Goal: Find specific page/section: Find specific page/section

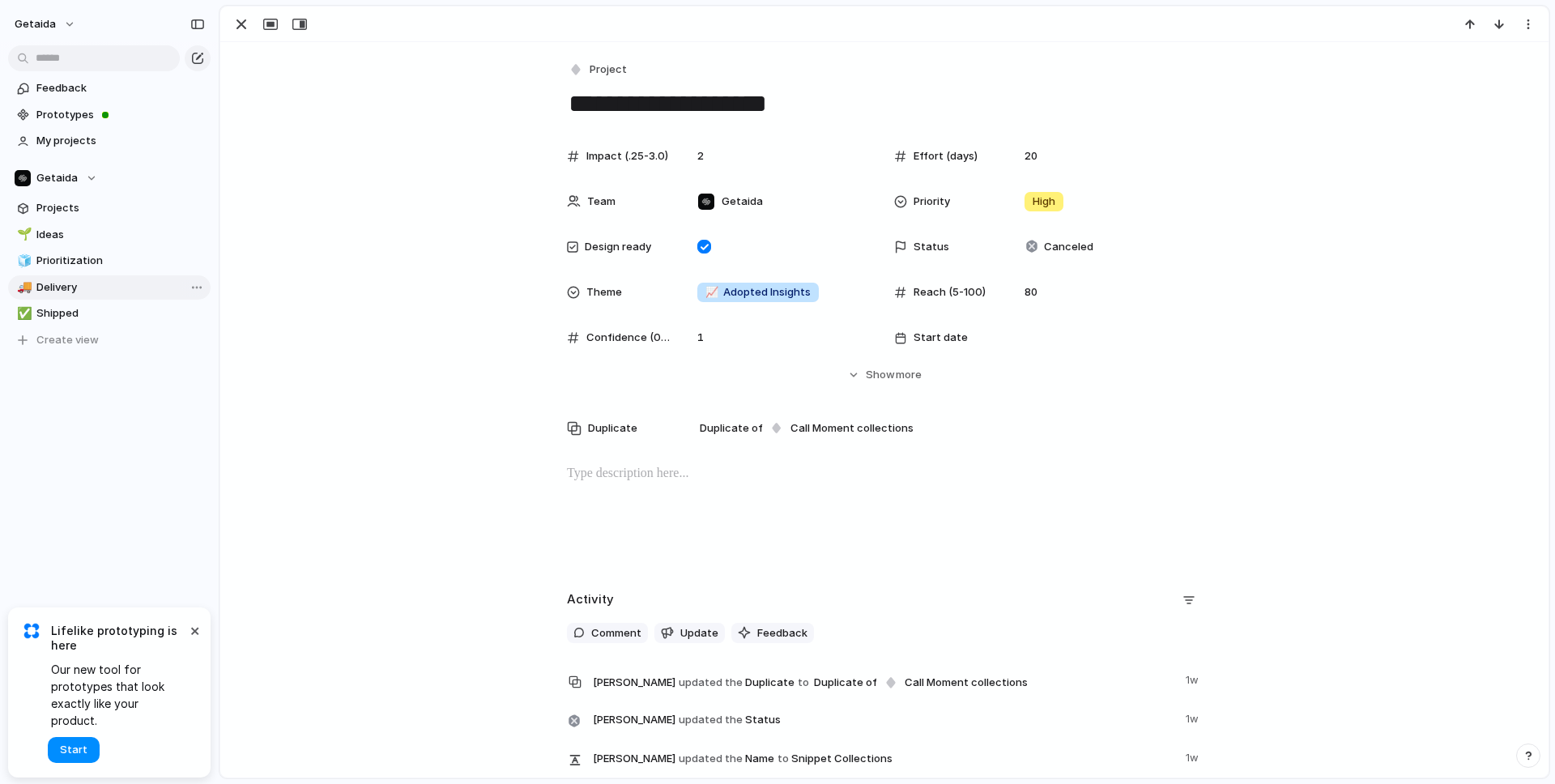
click at [124, 291] on span "Delivery" at bounding box center [121, 287] width 168 height 16
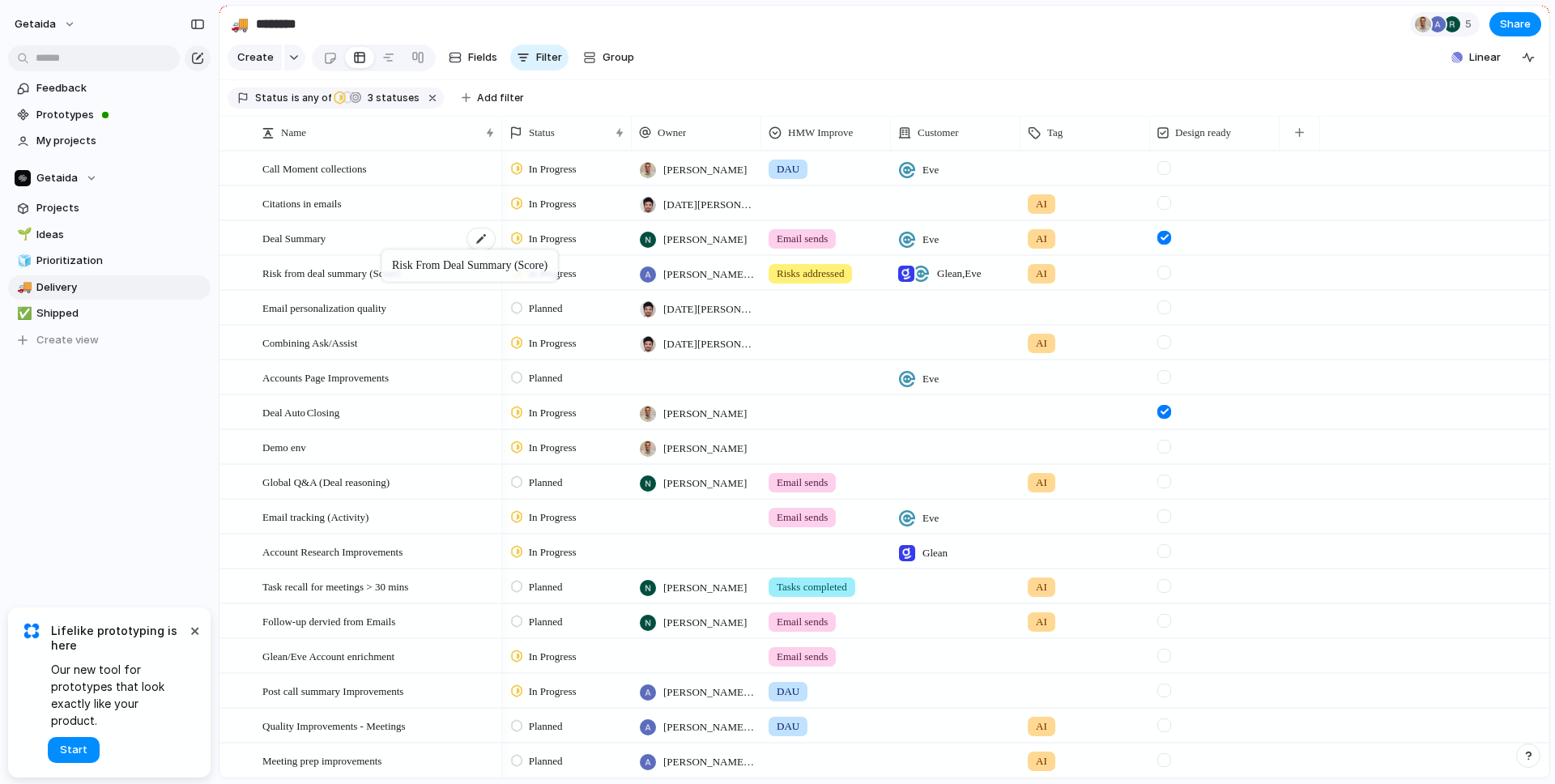
drag, startPoint x: 375, startPoint y: 307, endPoint x: 389, endPoint y: 253, distance: 55.8
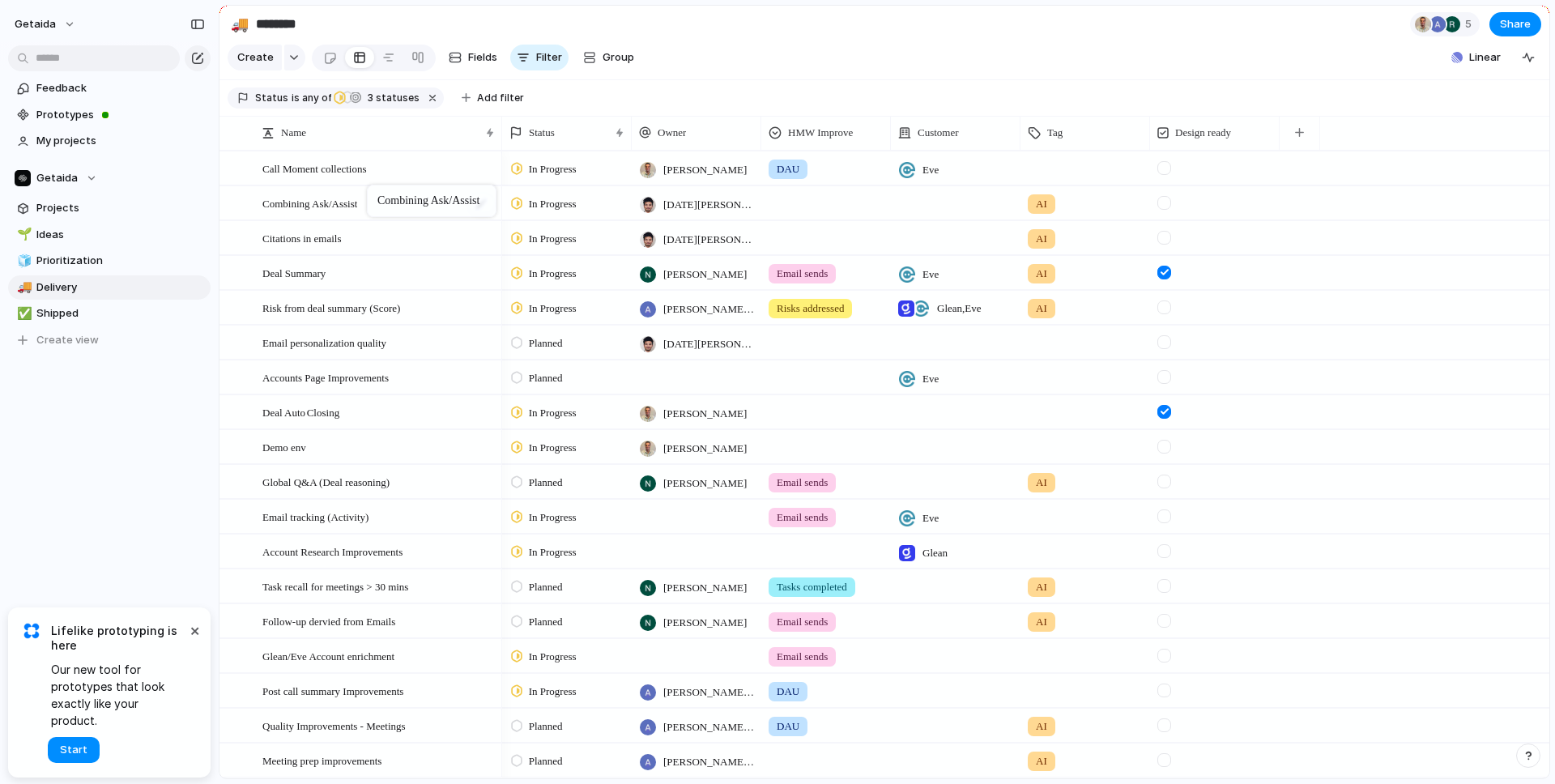
drag, startPoint x: 346, startPoint y: 342, endPoint x: 375, endPoint y: 188, distance: 156.7
drag, startPoint x: 317, startPoint y: 417, endPoint x: 366, endPoint y: 328, distance: 101.6
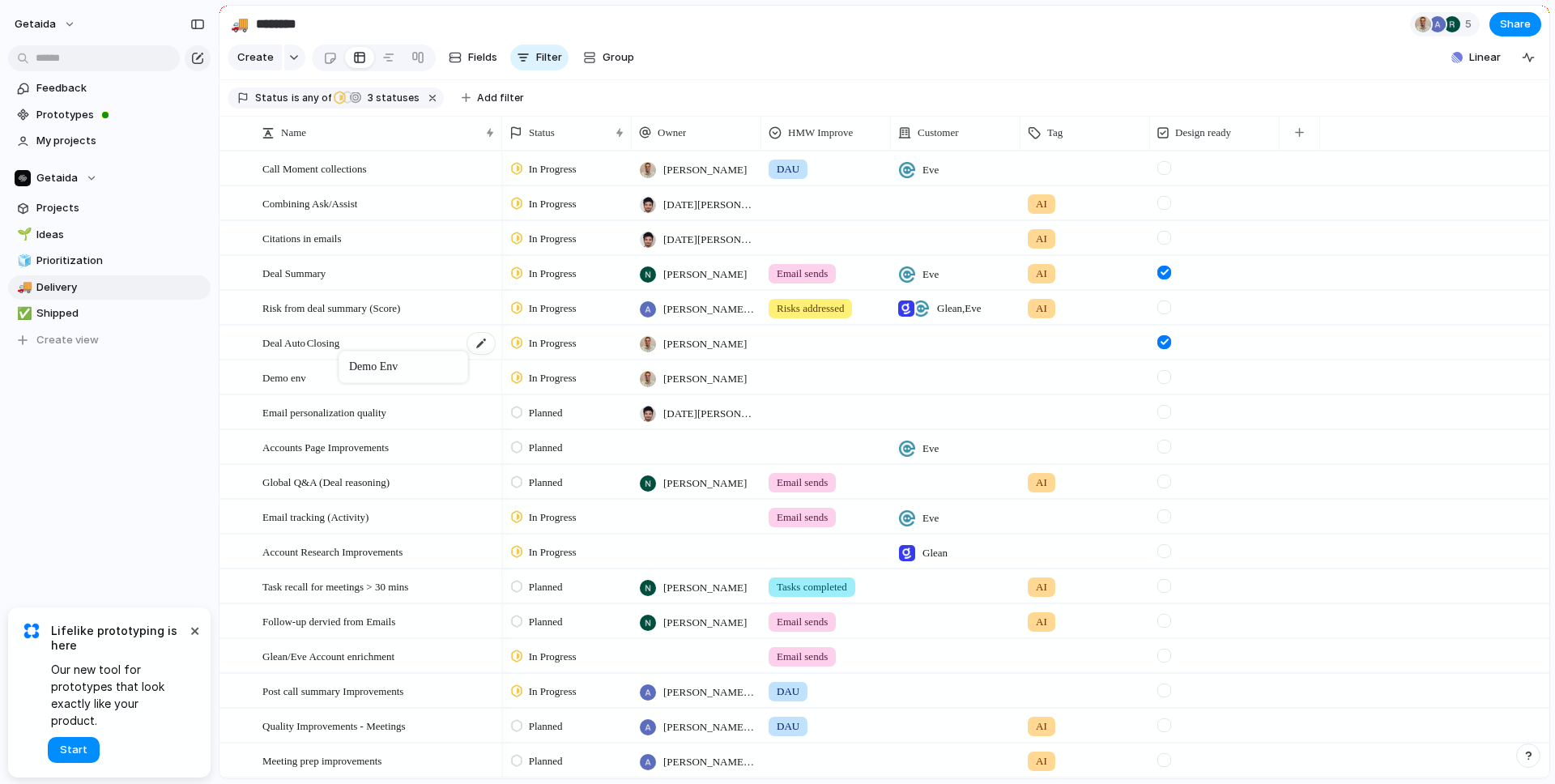
drag, startPoint x: 313, startPoint y: 451, endPoint x: 346, endPoint y: 355, distance: 101.5
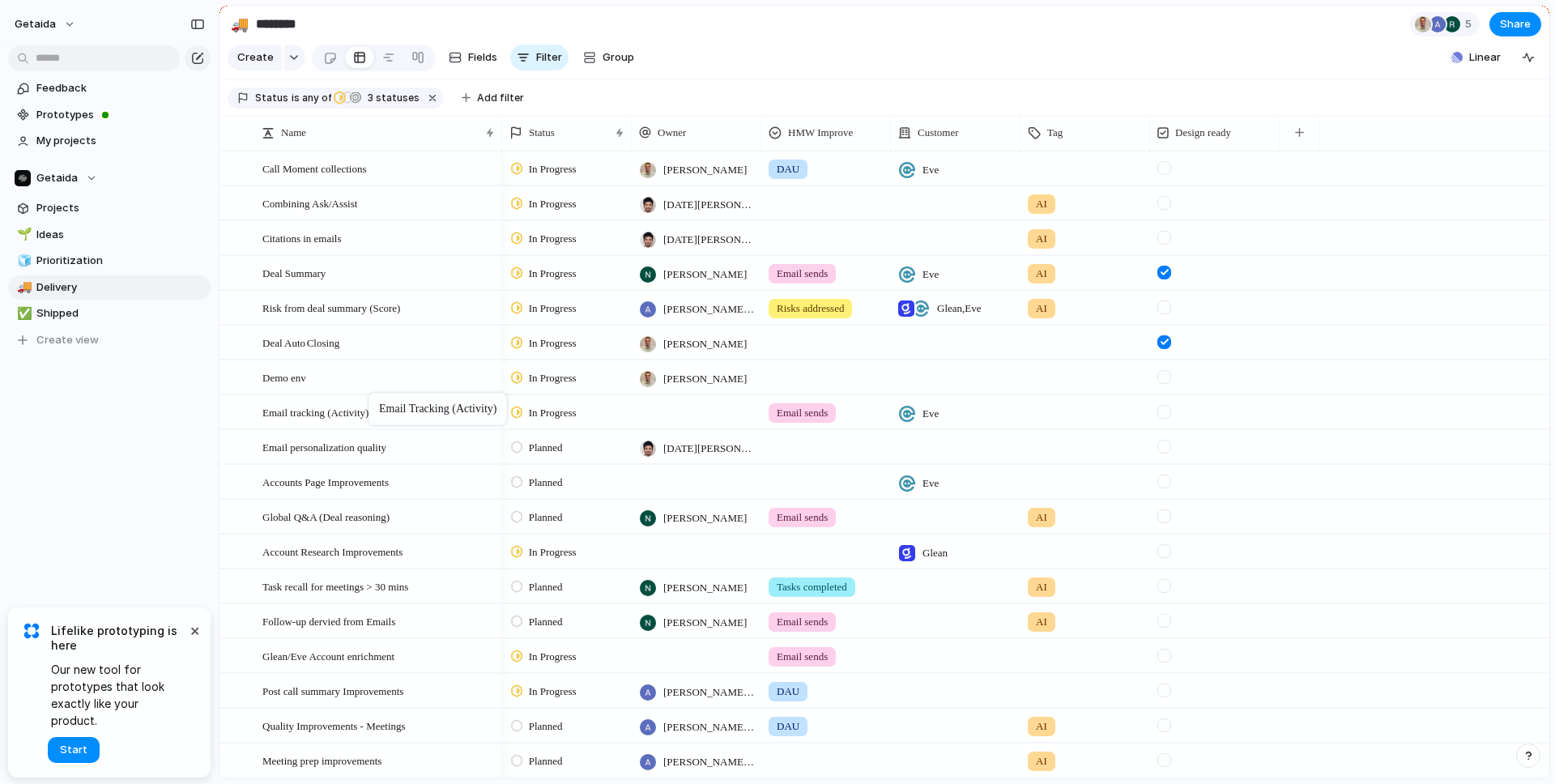
drag, startPoint x: 336, startPoint y: 523, endPoint x: 377, endPoint y: 396, distance: 133.5
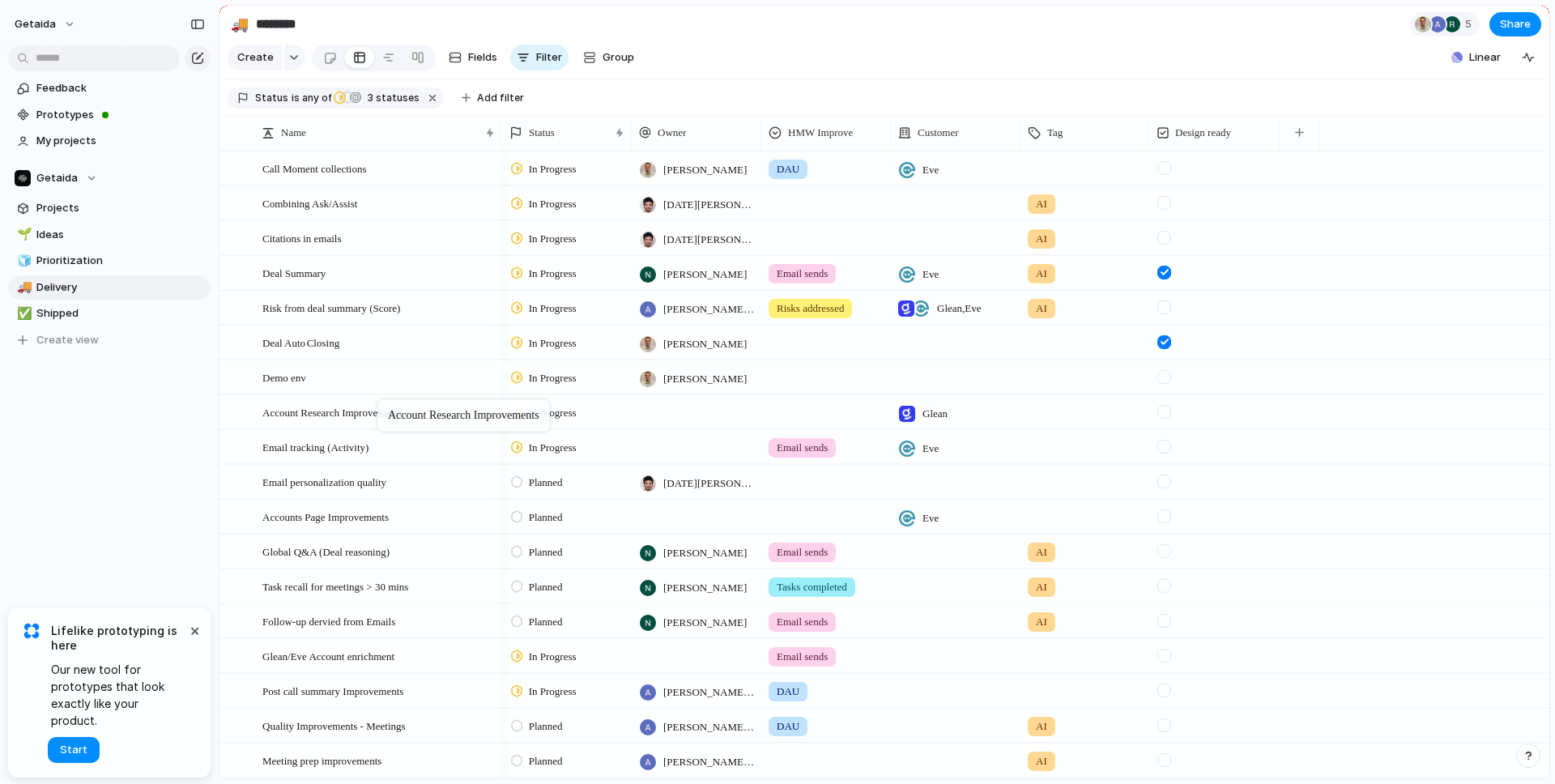
drag, startPoint x: 337, startPoint y: 549, endPoint x: 385, endPoint y: 402, distance: 154.6
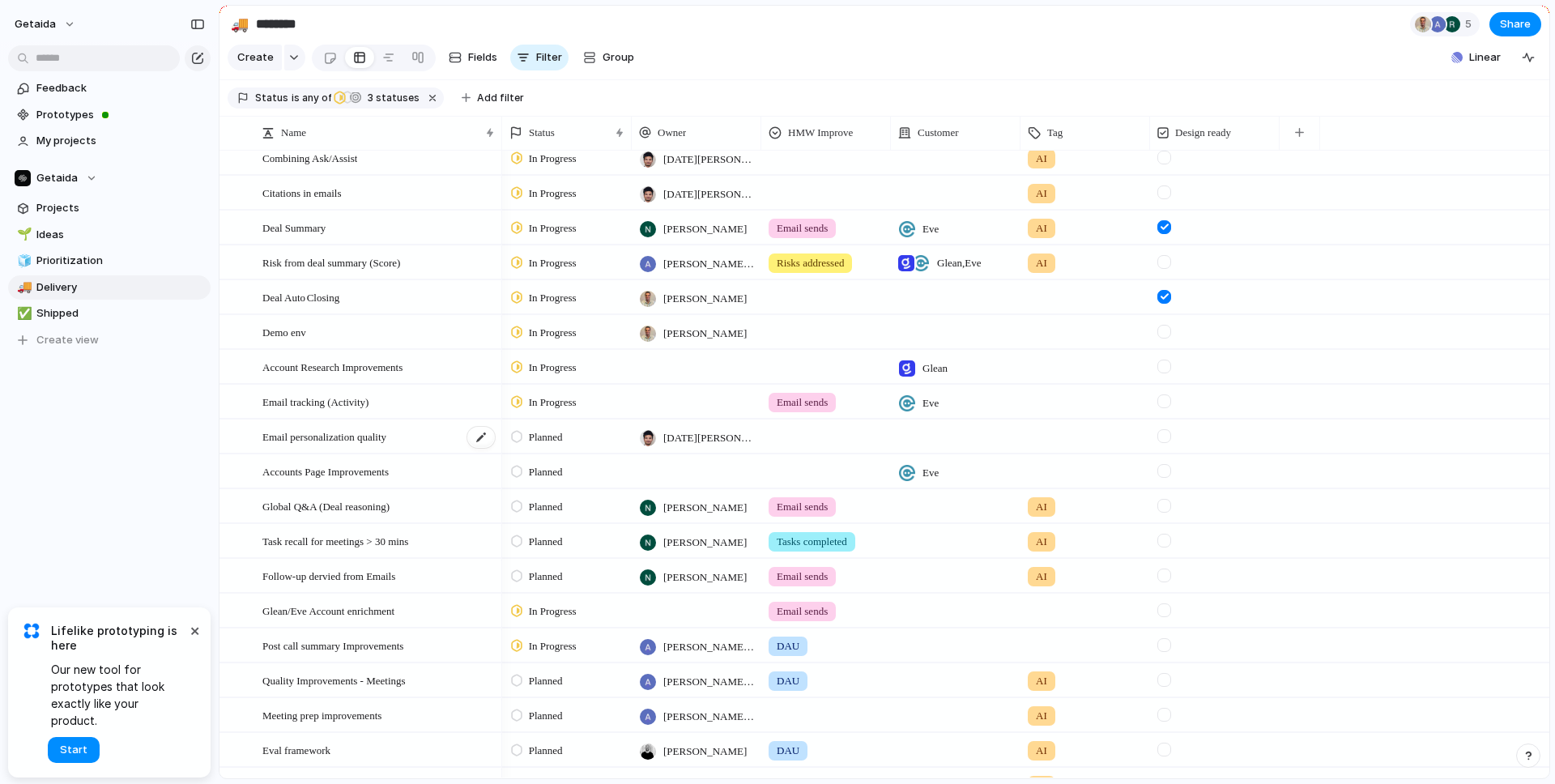
scroll to position [48, 0]
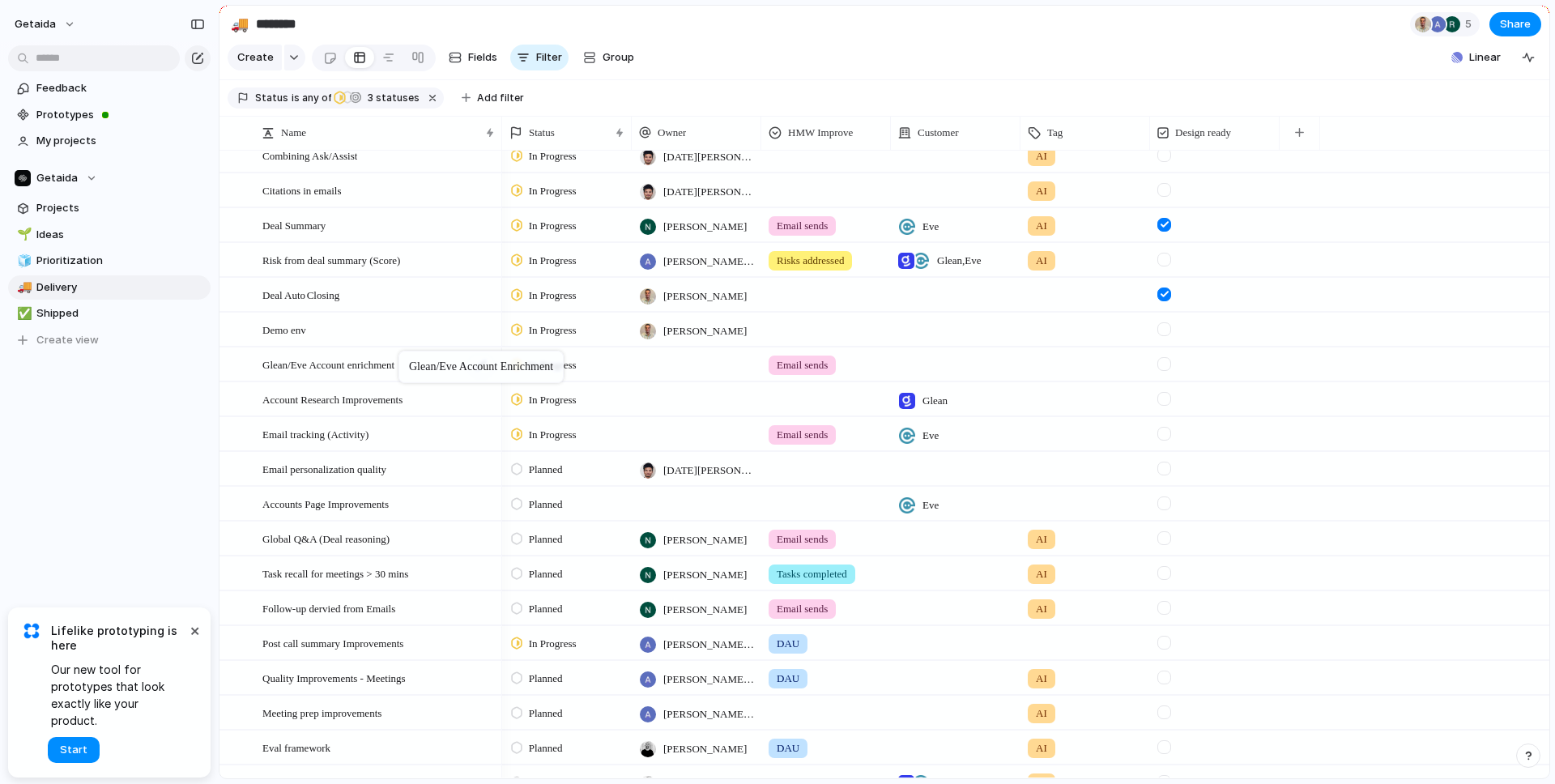
drag, startPoint x: 334, startPoint y: 605, endPoint x: 406, endPoint y: 351, distance: 264.0
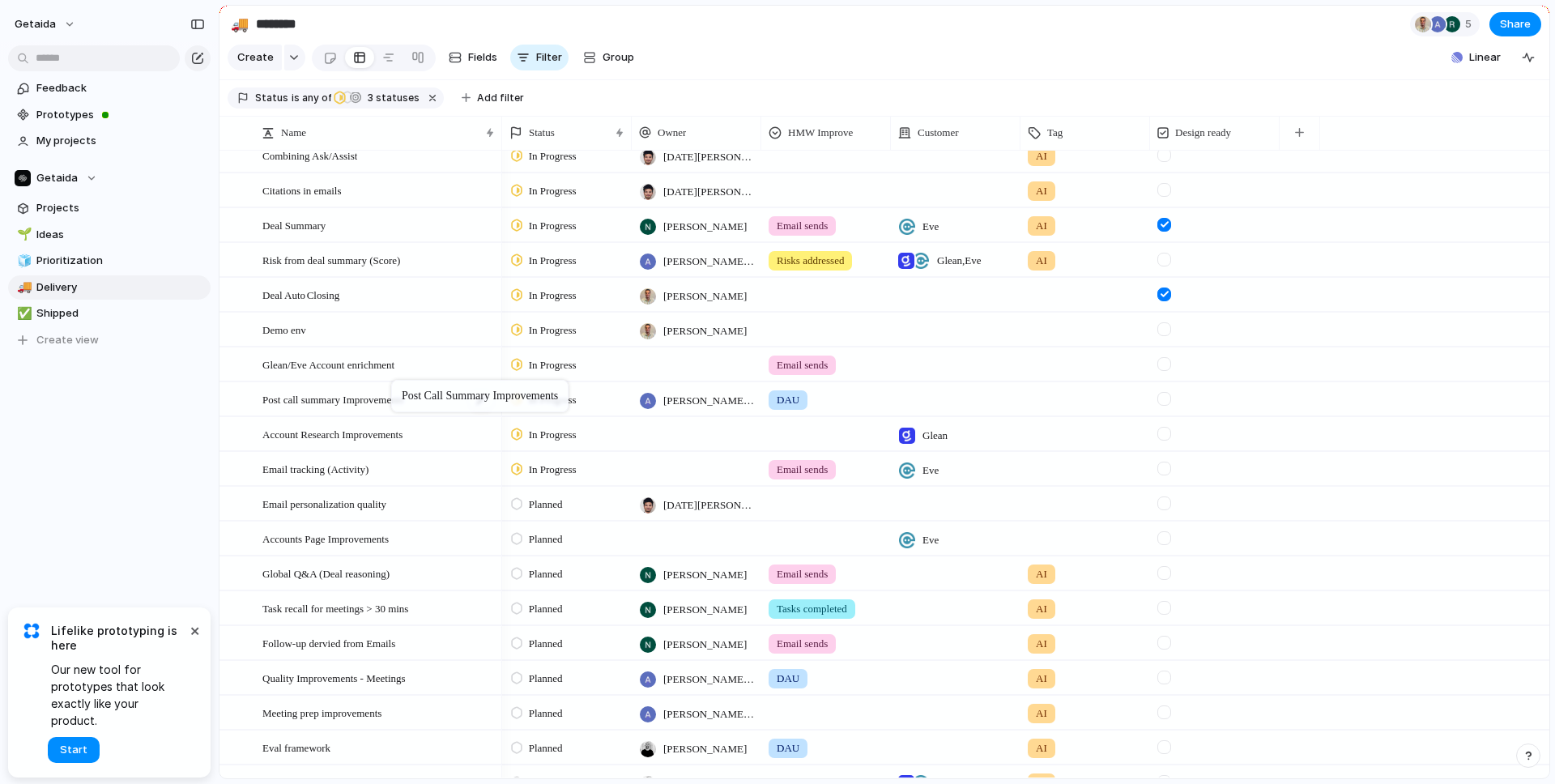
drag, startPoint x: 340, startPoint y: 647, endPoint x: 399, endPoint y: 382, distance: 271.5
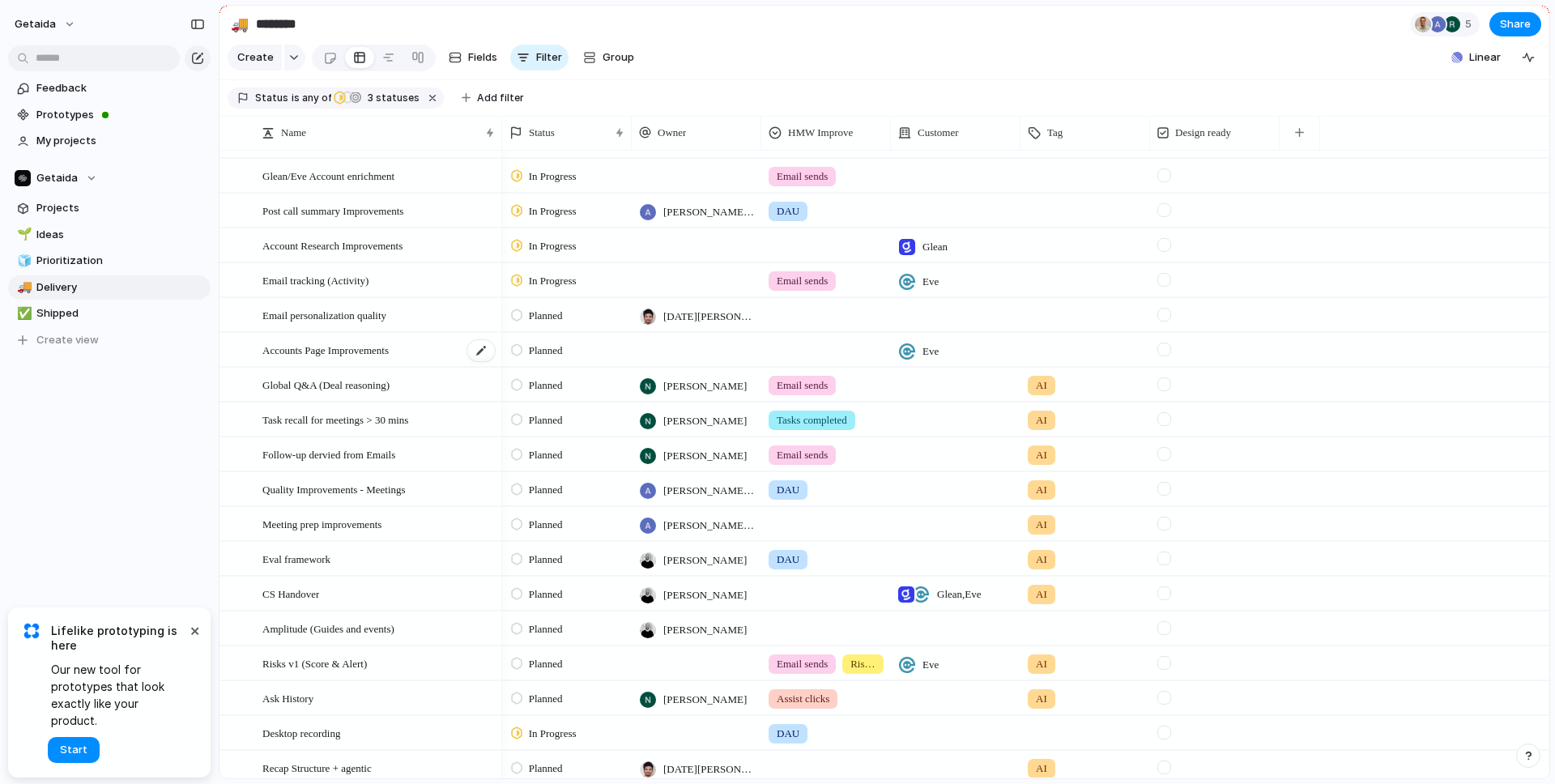
scroll to position [313, 0]
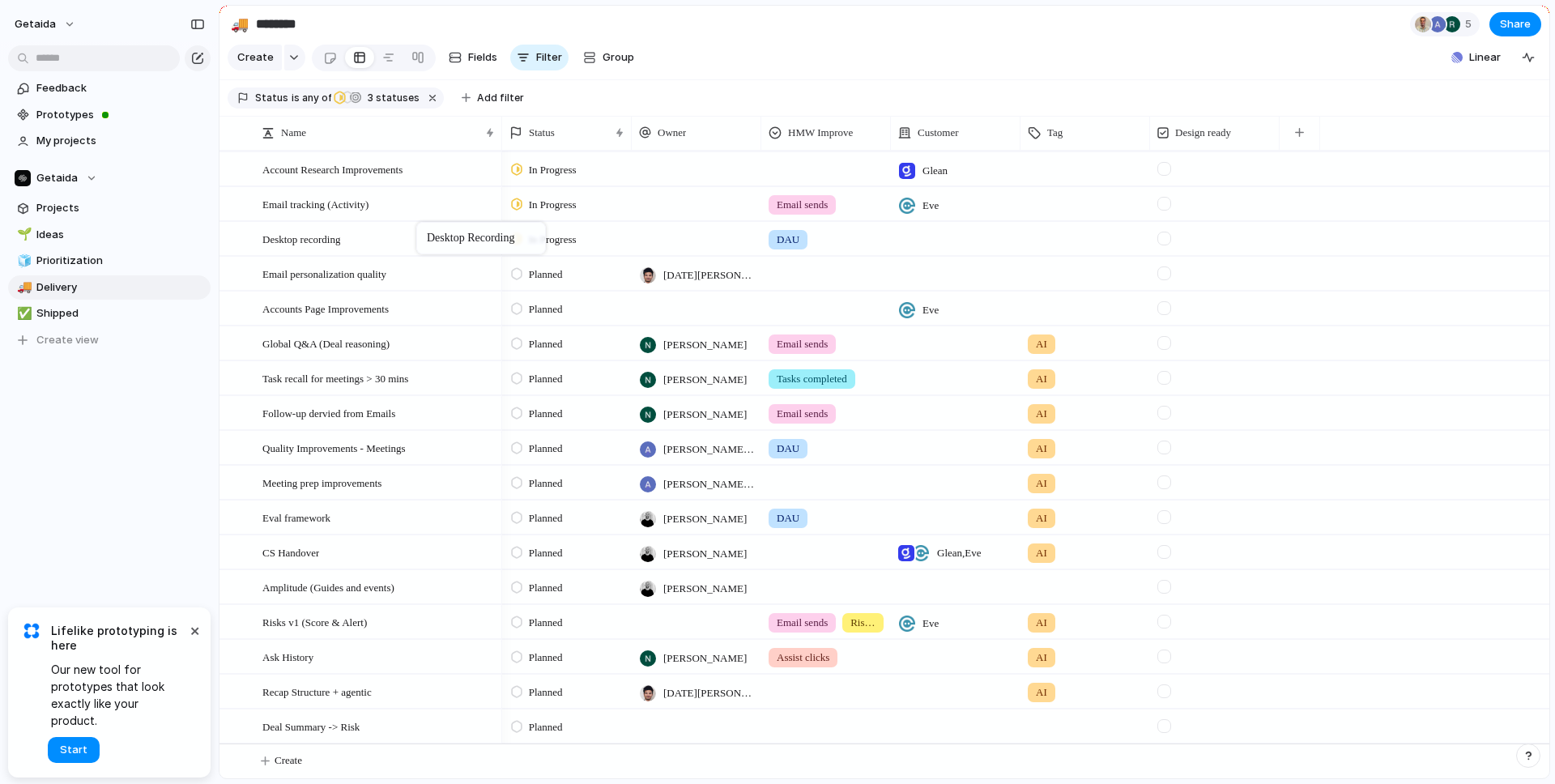
drag, startPoint x: 319, startPoint y: 659, endPoint x: 424, endPoint y: 224, distance: 447.5
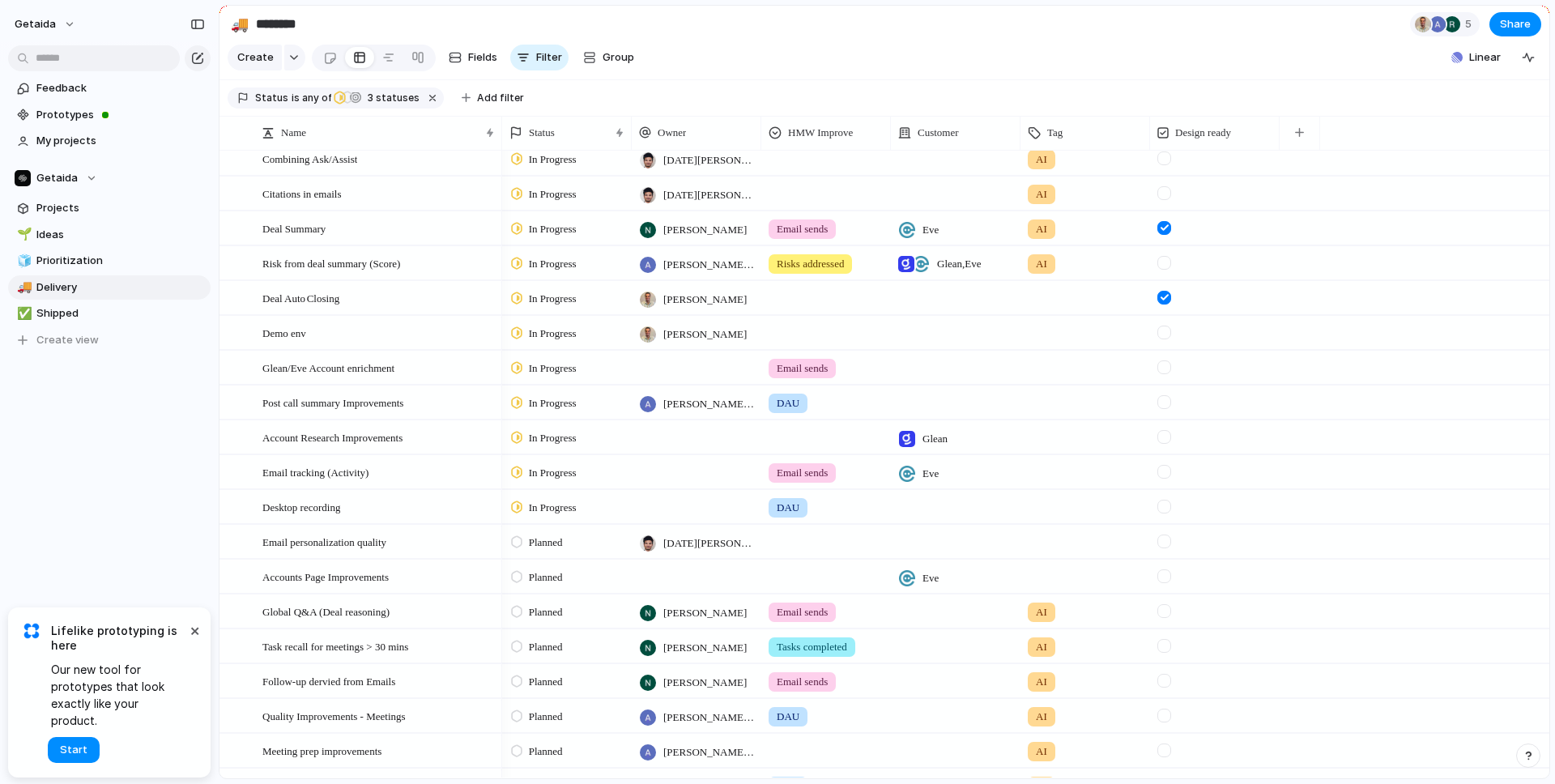
scroll to position [0, 0]
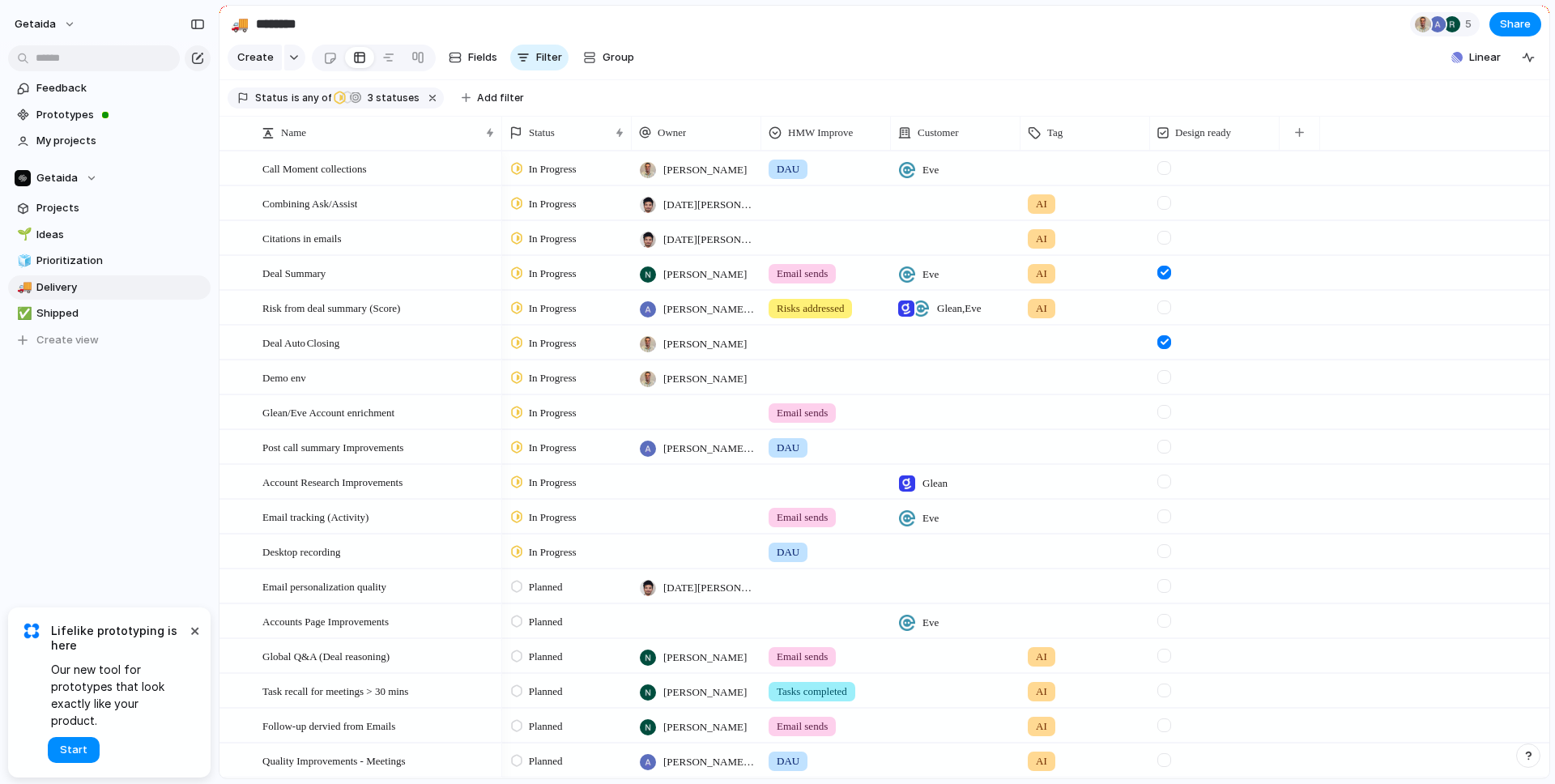
click at [685, 548] on div at bounding box center [696, 551] width 130 height 33
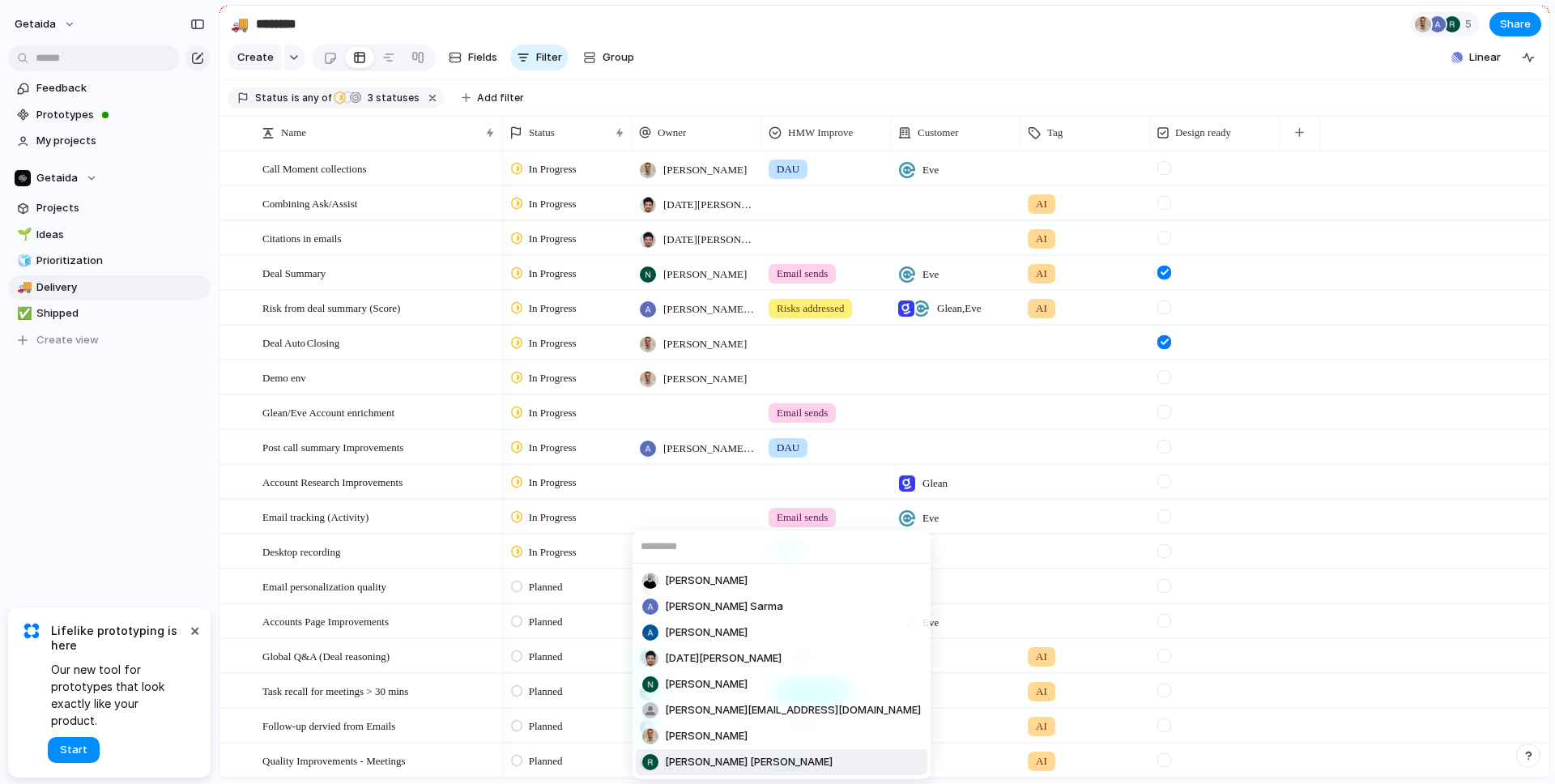
click at [702, 767] on span "[PERSON_NAME] [PERSON_NAME]" at bounding box center [749, 761] width 168 height 16
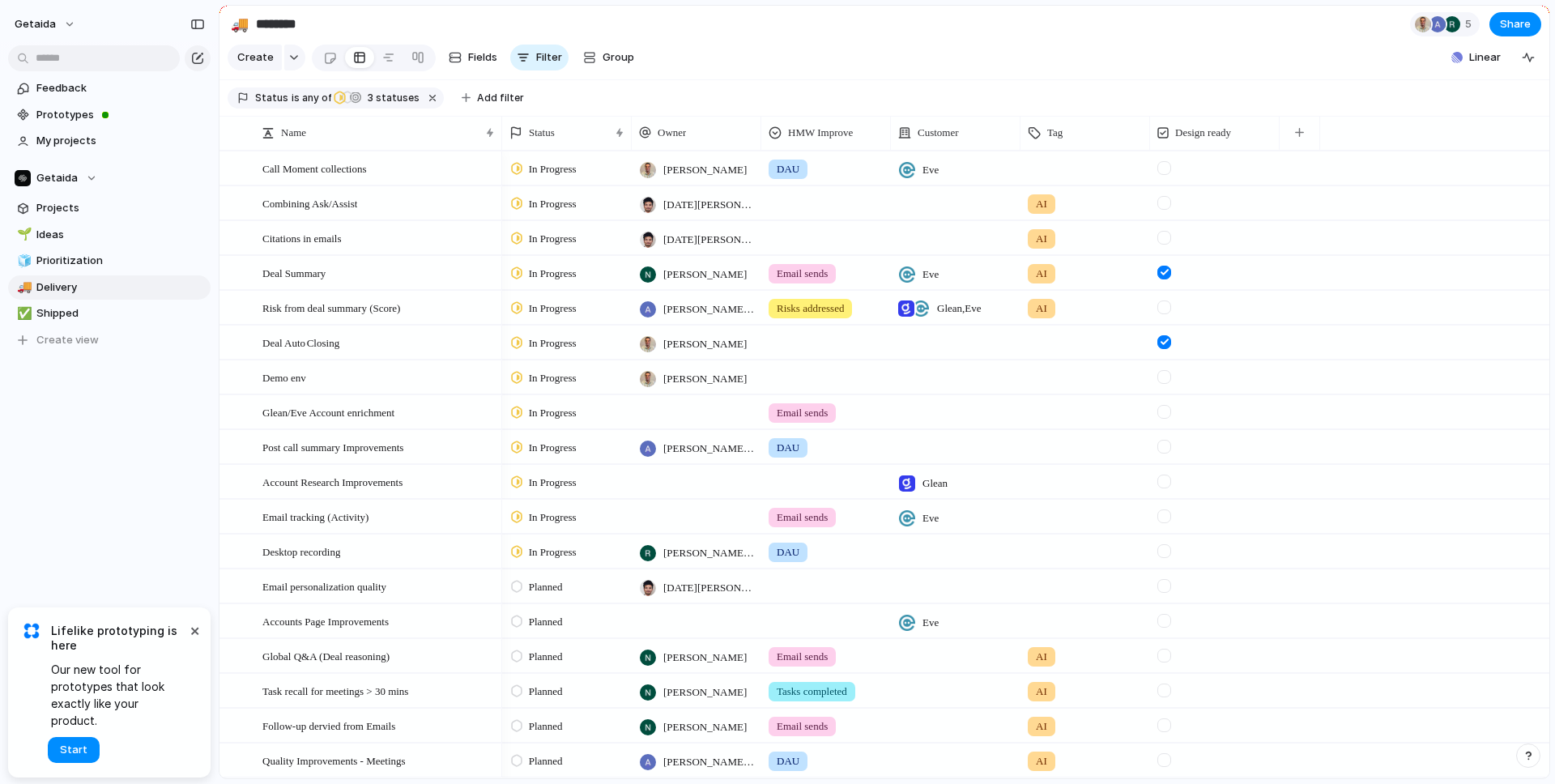
click at [682, 510] on div at bounding box center [696, 516] width 130 height 33
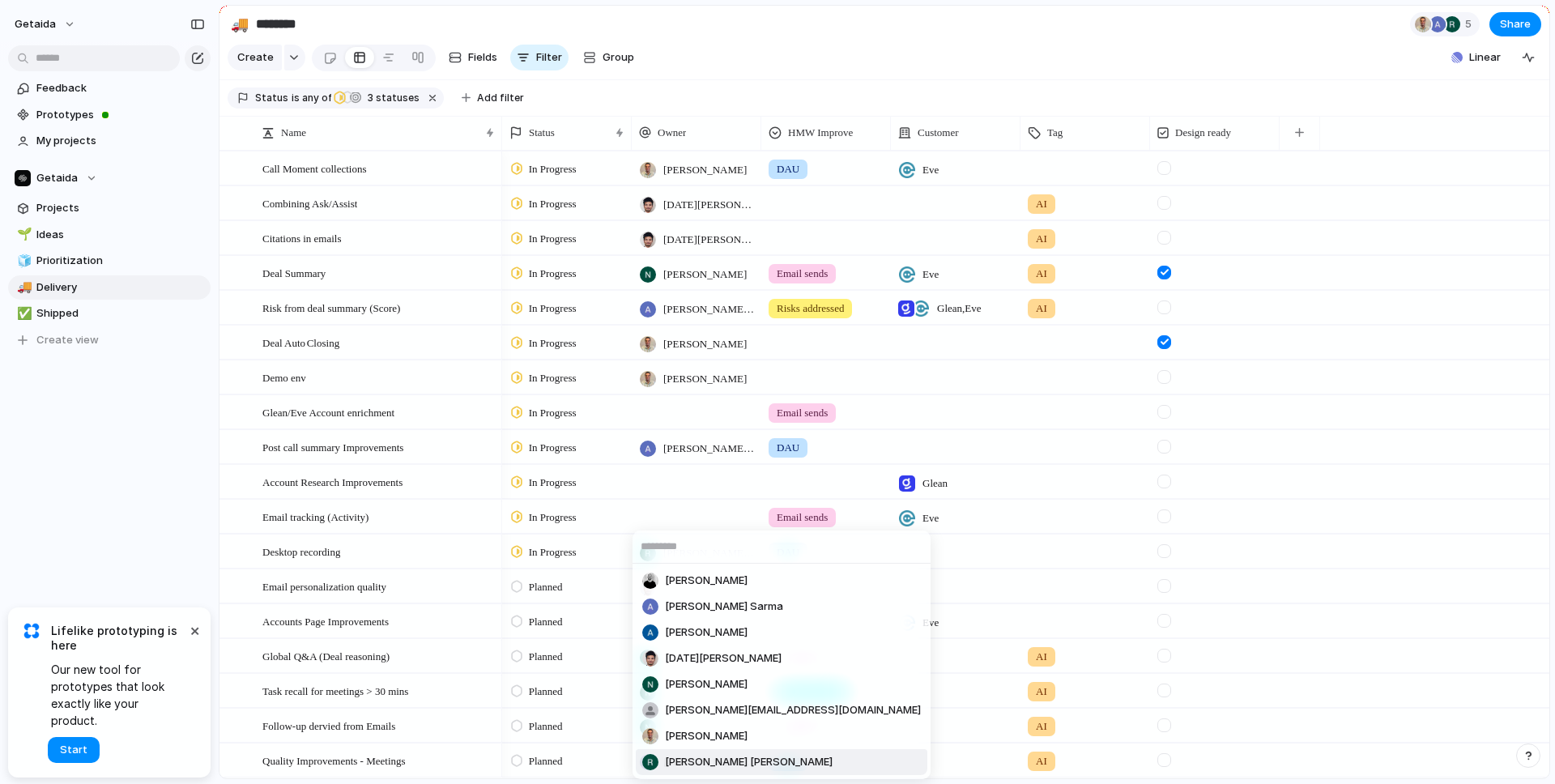
click at [694, 759] on span "[PERSON_NAME] [PERSON_NAME]" at bounding box center [749, 761] width 168 height 16
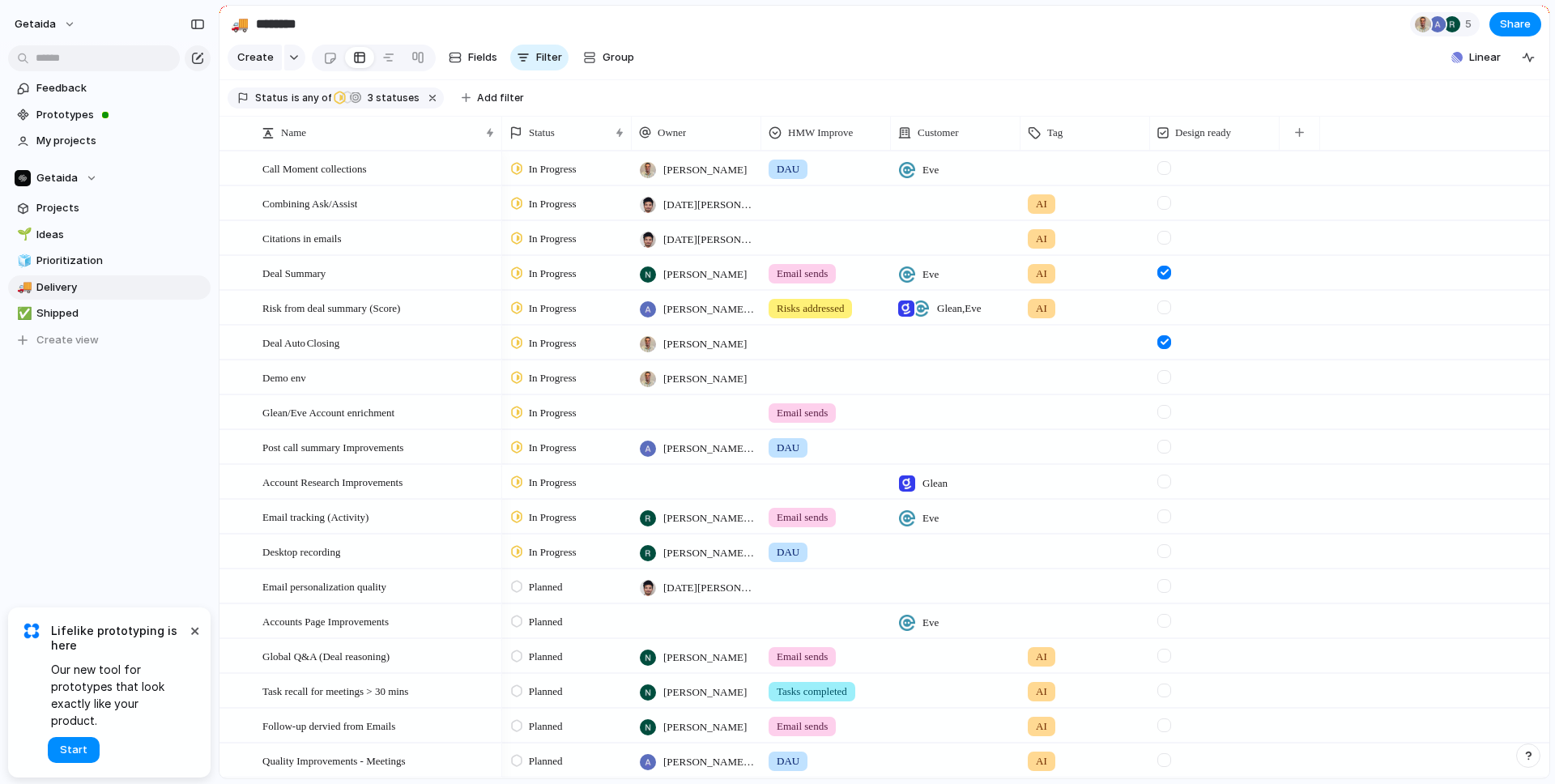
click at [686, 487] on div at bounding box center [696, 481] width 130 height 33
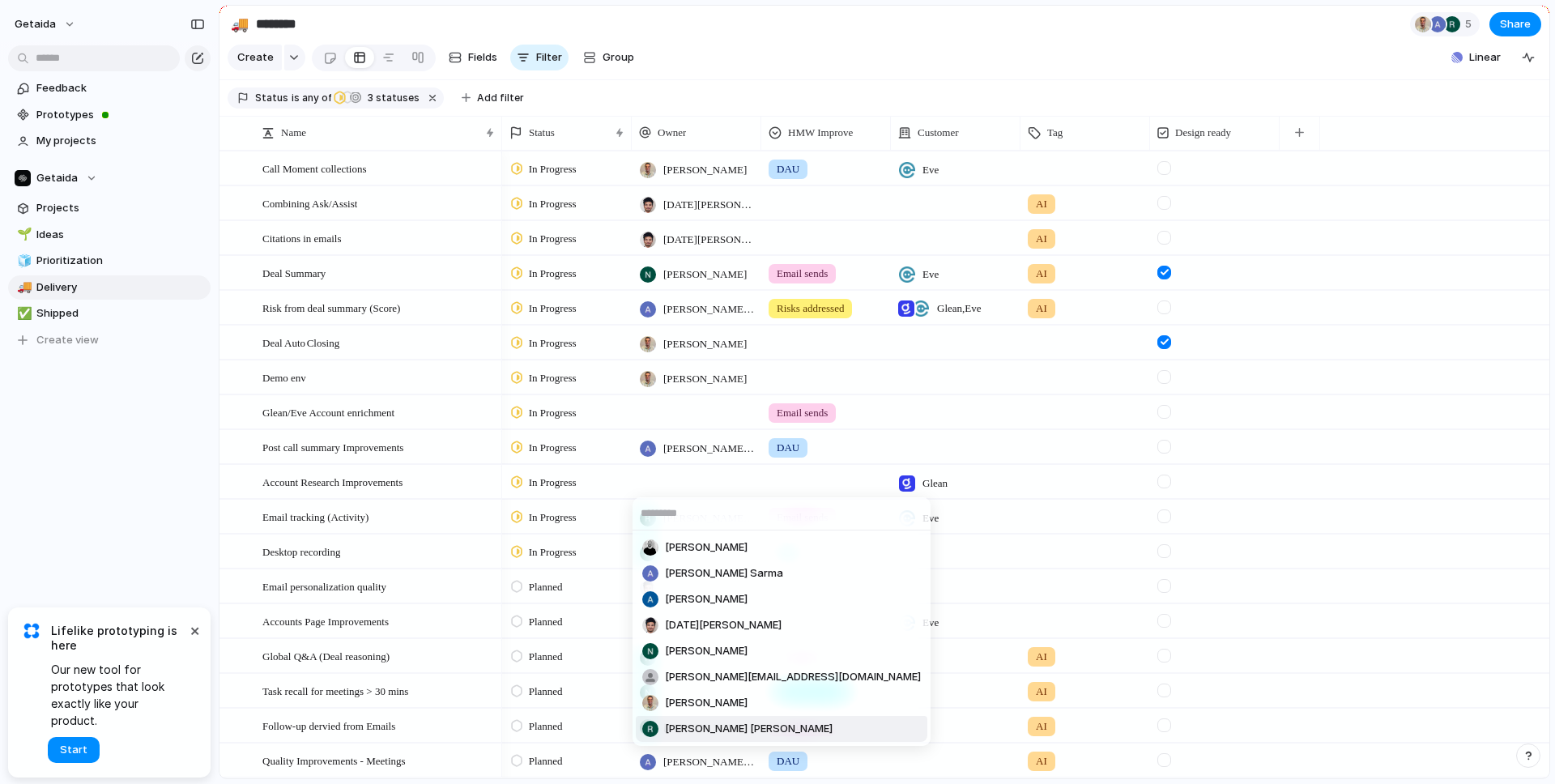
click at [698, 720] on span "[PERSON_NAME] [PERSON_NAME]" at bounding box center [749, 728] width 168 height 16
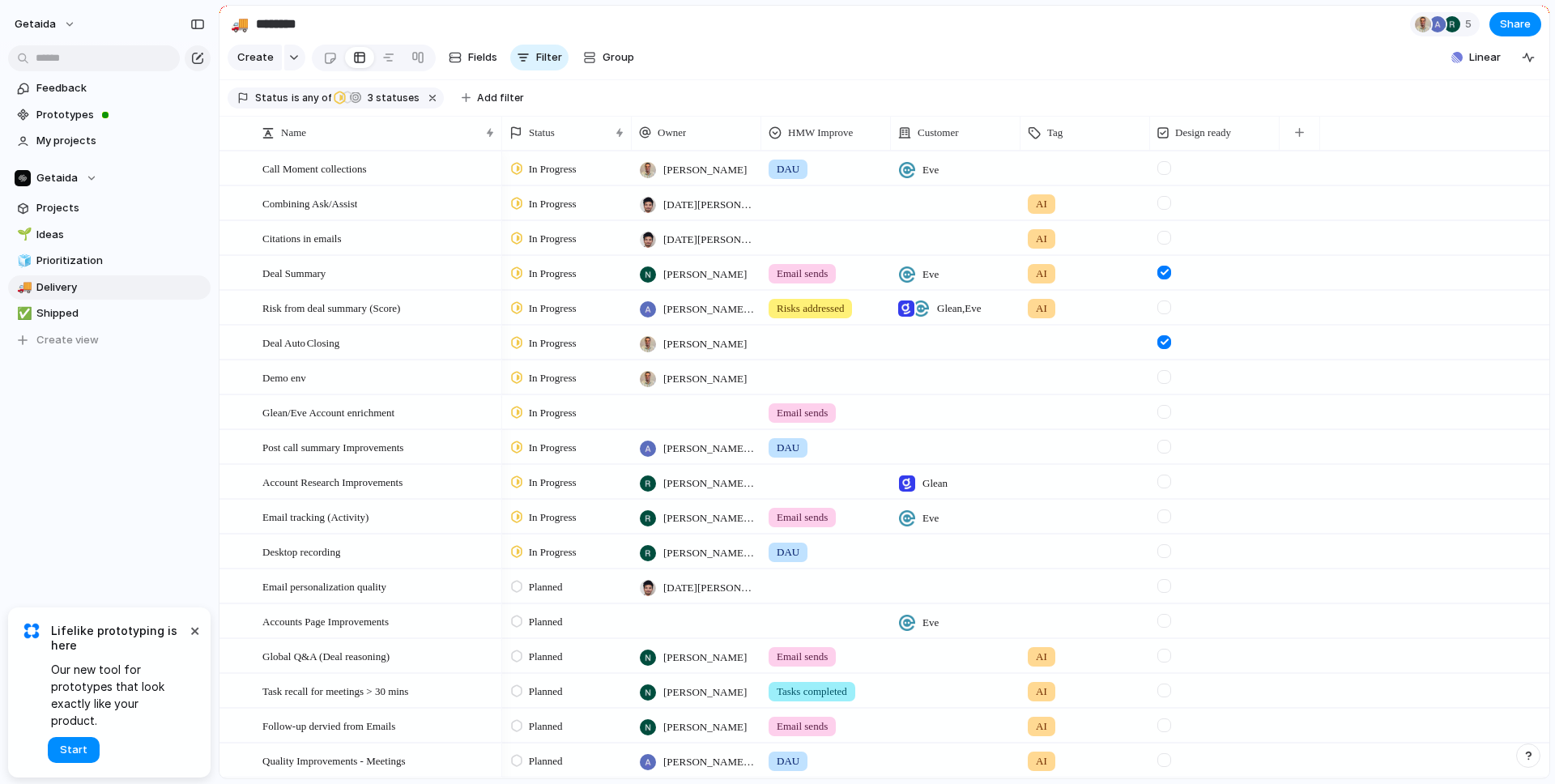
click at [677, 404] on div at bounding box center [696, 412] width 130 height 33
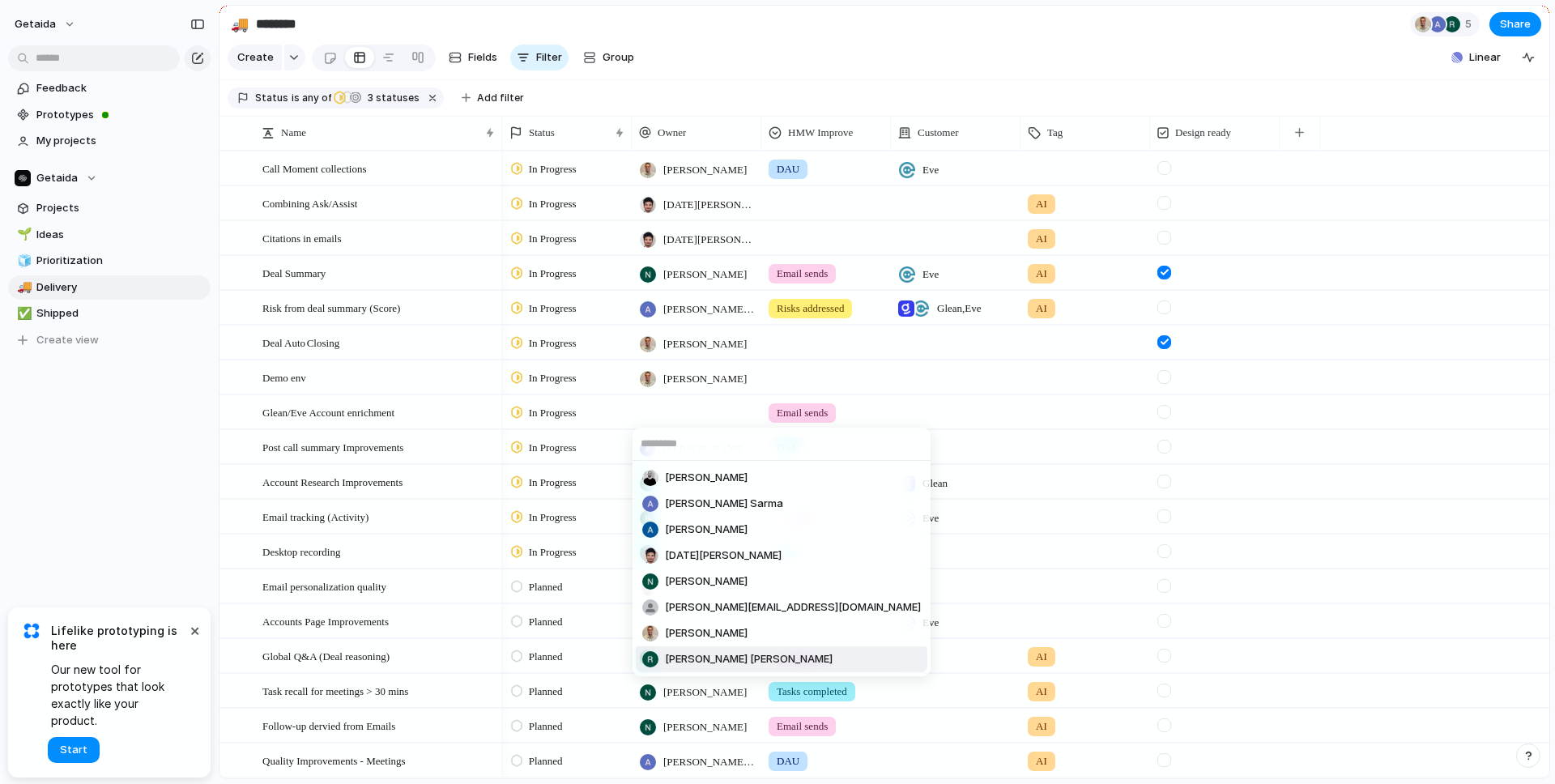
click at [688, 660] on span "[PERSON_NAME] [PERSON_NAME]" at bounding box center [749, 658] width 168 height 16
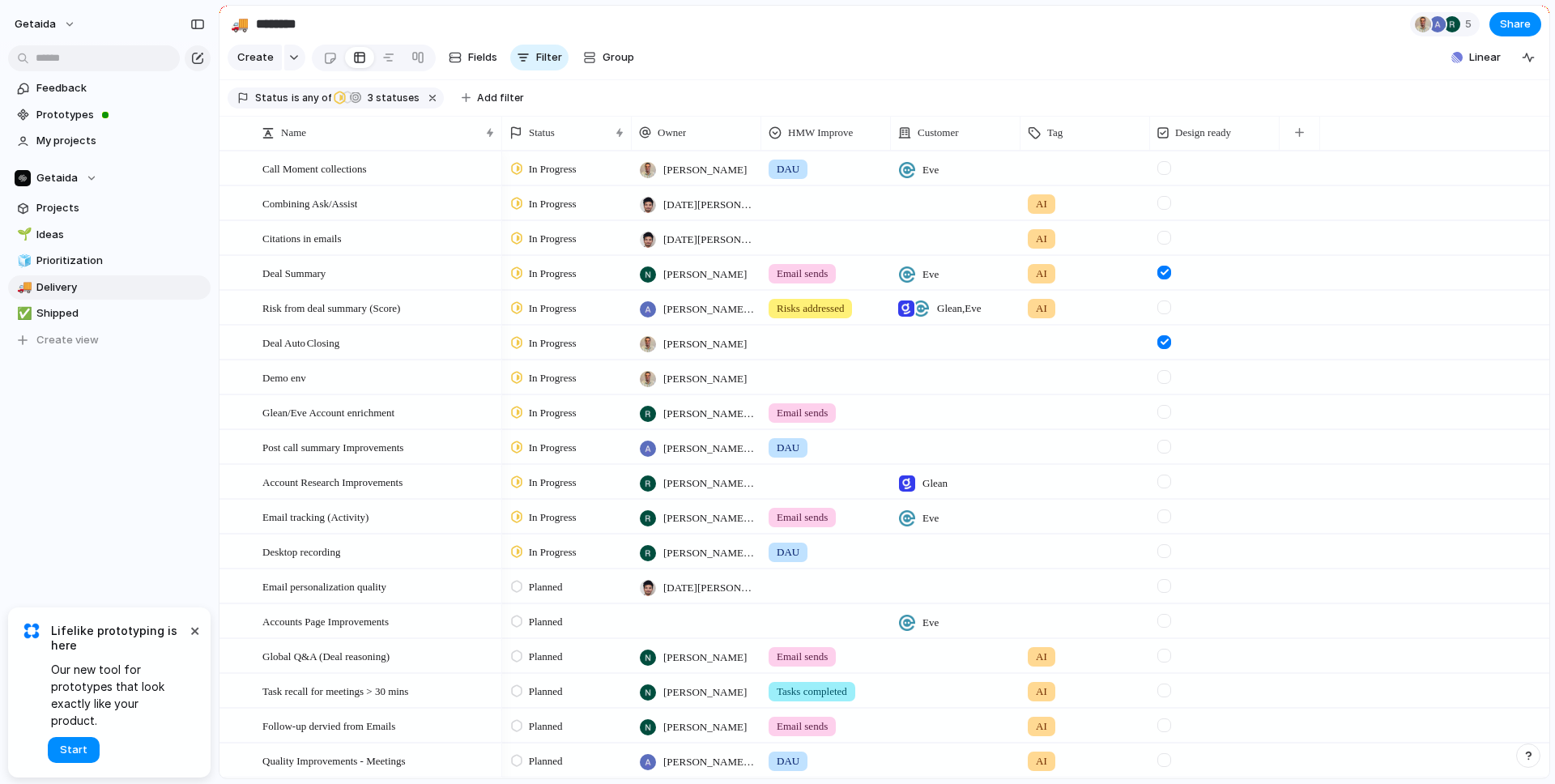
click at [104, 439] on div "Feedback Prototypes My projects Getaida Projects 🌱 Ideas 🧊 Prioritization 🚚 Del…" at bounding box center [109, 242] width 219 height 484
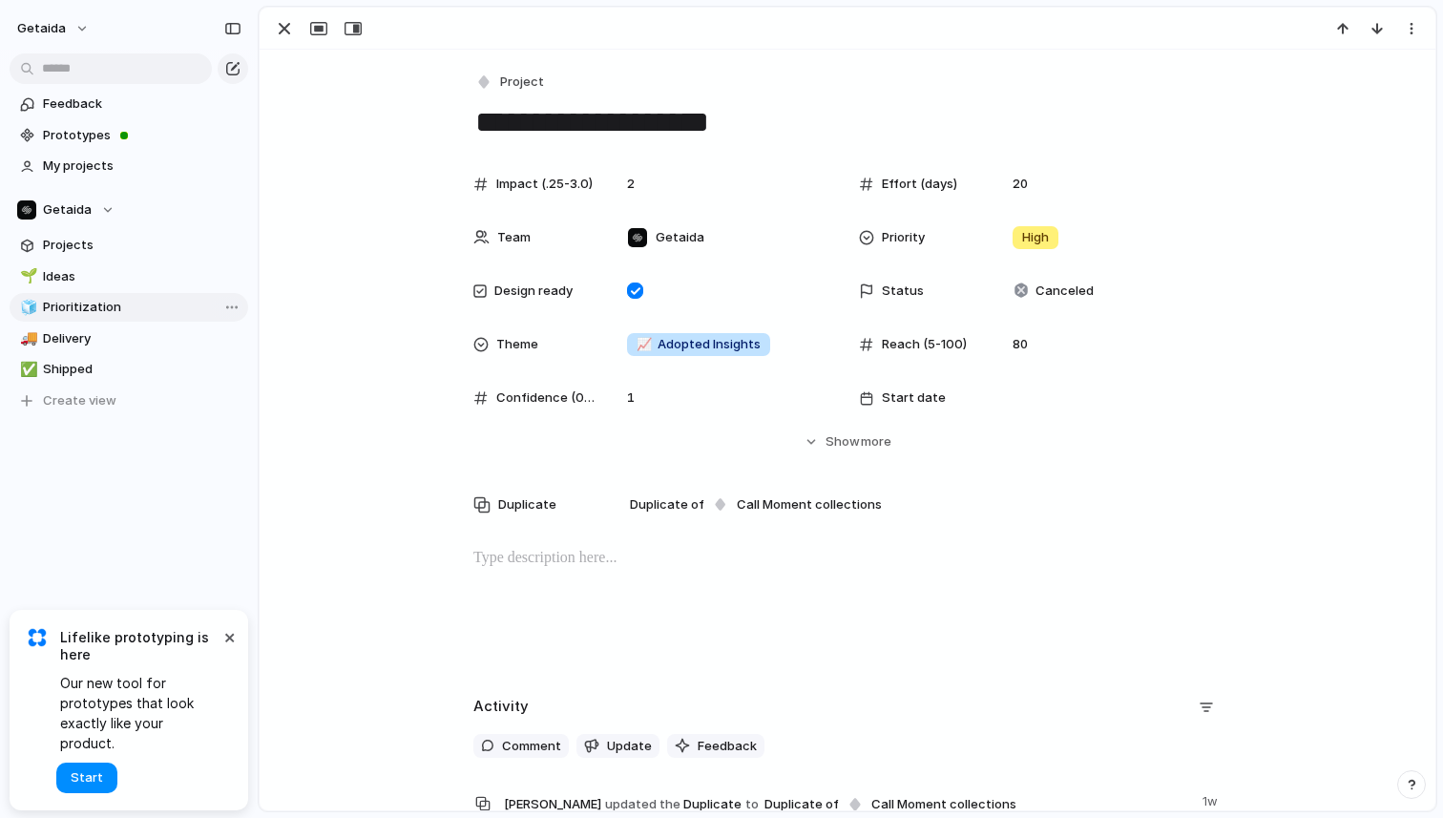
click at [75, 308] on span "Prioritization" at bounding box center [142, 307] width 198 height 19
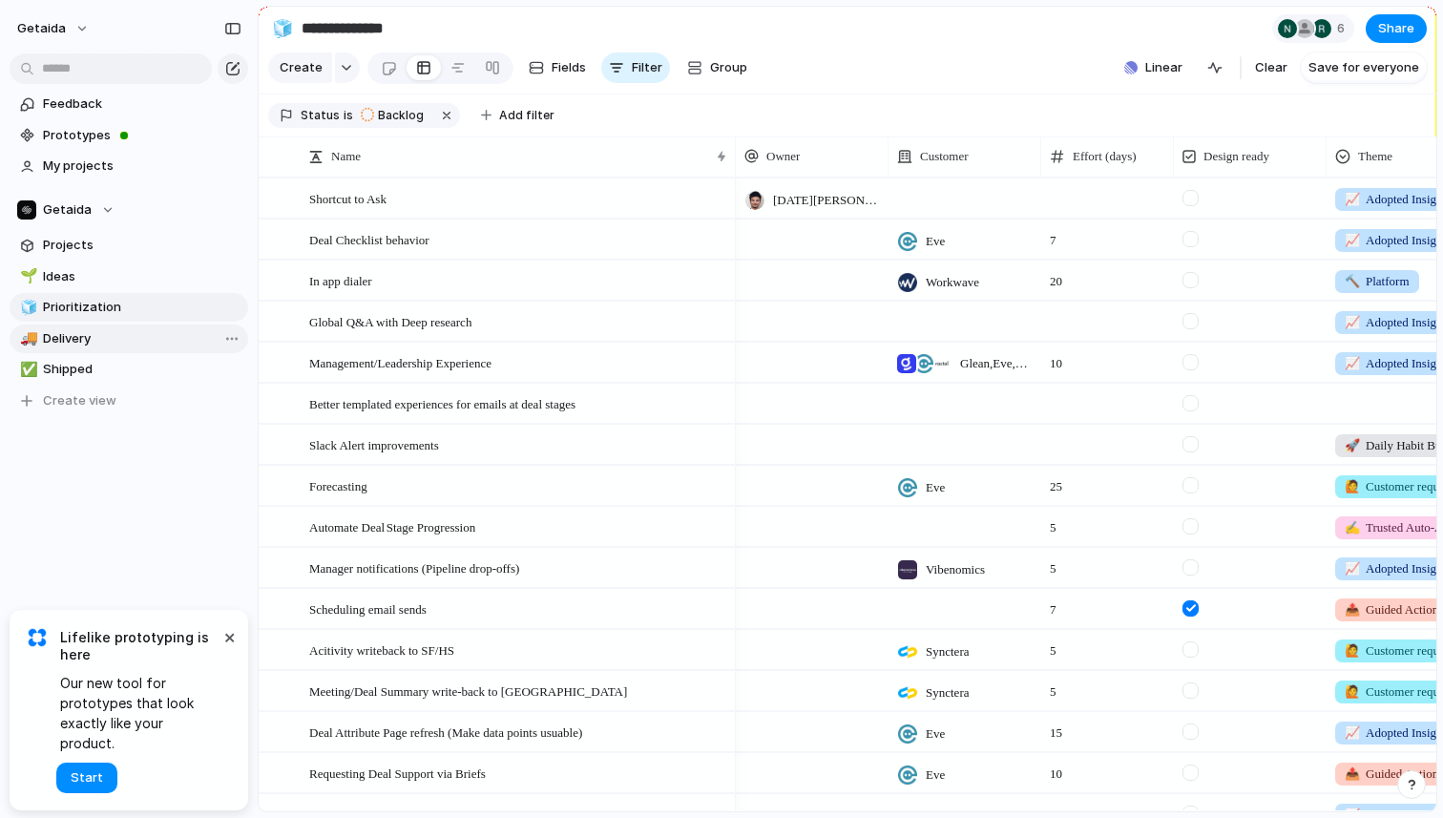
click at [73, 336] on span "Delivery" at bounding box center [142, 338] width 198 height 19
type input "********"
